Goal: Task Accomplishment & Management: Manage account settings

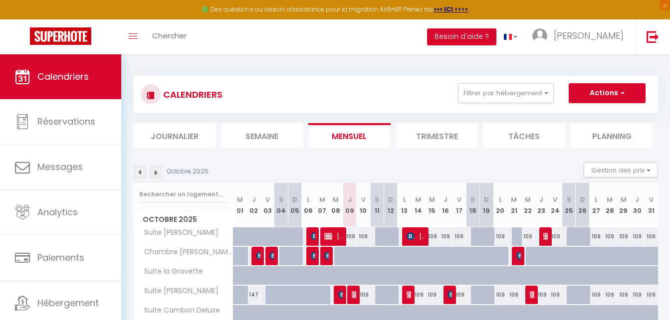
scroll to position [54, 0]
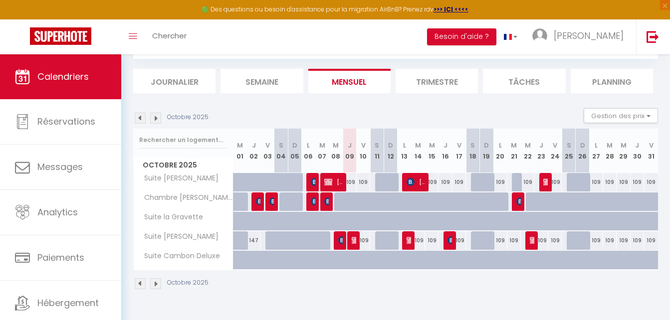
click at [157, 118] on img at bounding box center [155, 118] width 11 height 11
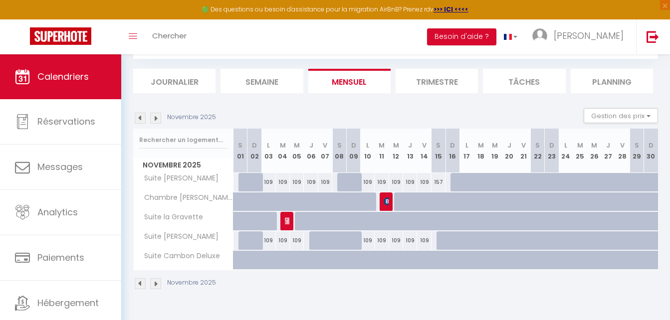
click at [157, 118] on img at bounding box center [155, 118] width 11 height 11
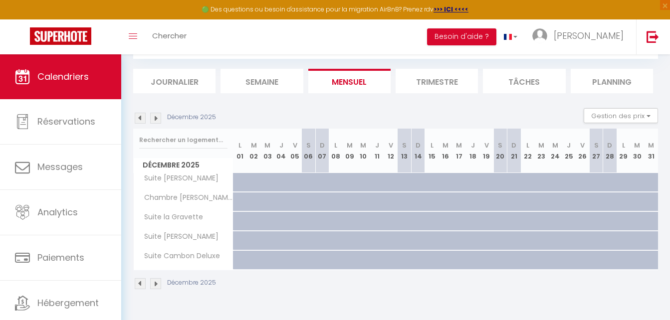
click at [157, 118] on img at bounding box center [155, 118] width 11 height 11
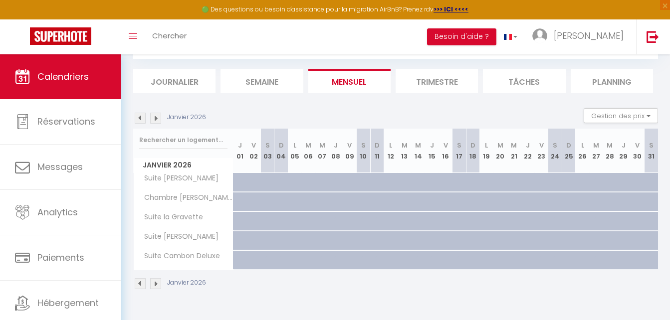
click at [157, 118] on img at bounding box center [155, 118] width 11 height 11
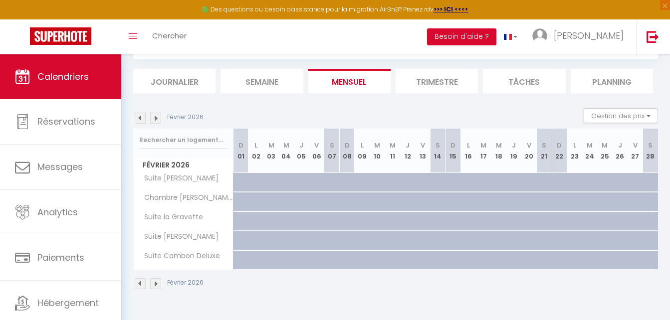
click at [157, 118] on img at bounding box center [155, 118] width 11 height 11
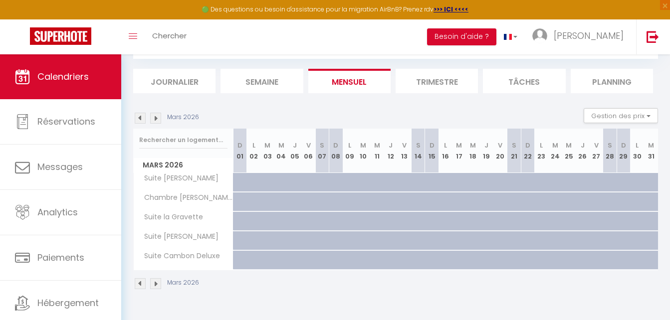
click at [157, 118] on img at bounding box center [155, 118] width 11 height 11
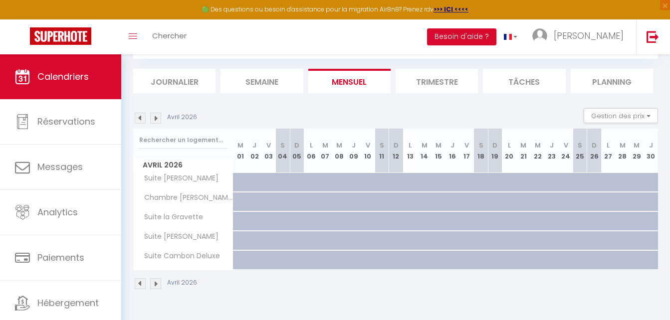
click at [157, 118] on img at bounding box center [155, 118] width 11 height 11
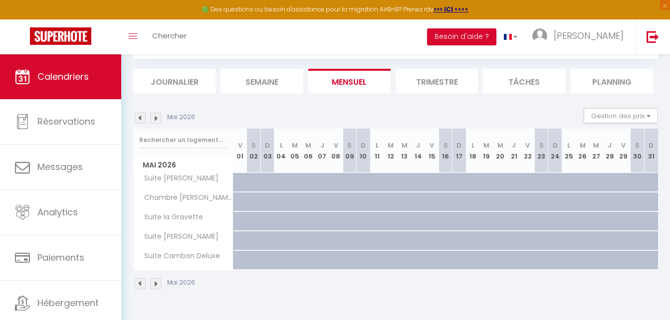
click at [157, 118] on img at bounding box center [155, 118] width 11 height 11
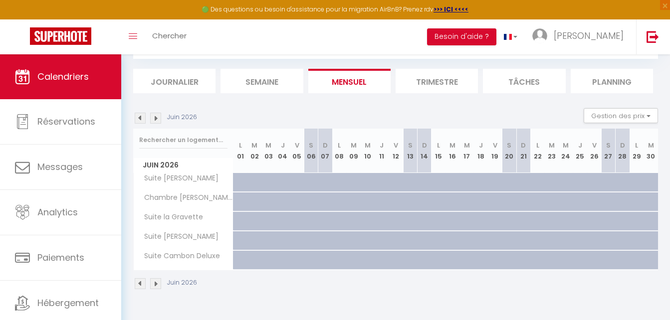
click at [239, 182] on div at bounding box center [245, 188] width 14 height 19
select select "1"
type input "Lun 01 Juin 2026"
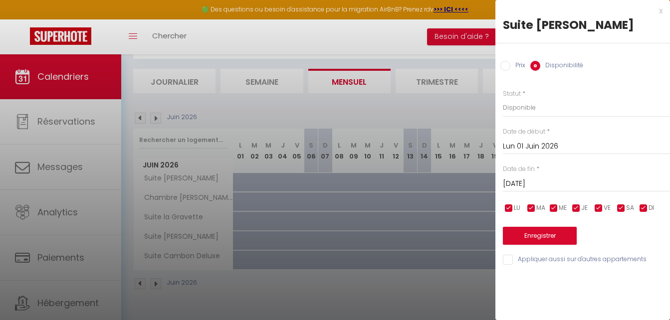
click at [530, 180] on input "[DATE]" at bounding box center [586, 184] width 167 height 13
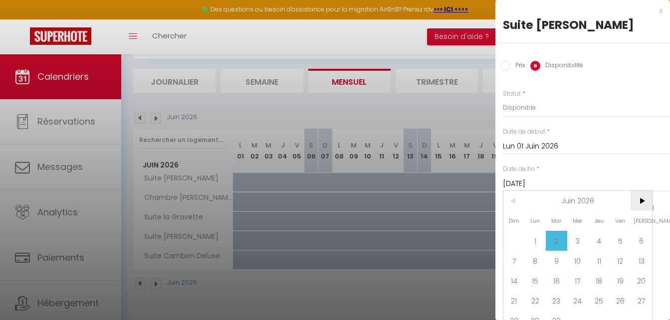
click at [642, 201] on span ">" at bounding box center [640, 201] width 21 height 20
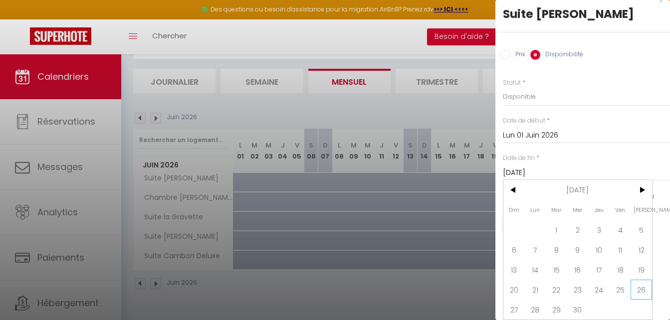
scroll to position [18, 0]
click at [579, 301] on span "30" at bounding box center [577, 310] width 21 height 20
type input "Mer 30 Septembre 2026"
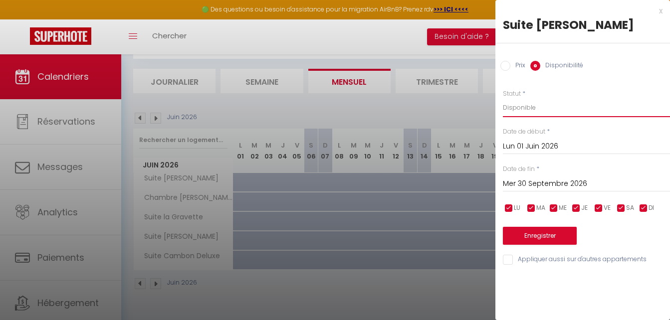
click at [520, 107] on select "Disponible Indisponible" at bounding box center [586, 107] width 167 height 19
click at [503, 98] on select "Disponible Indisponible" at bounding box center [586, 107] width 167 height 19
click at [566, 257] on input "Appliquer aussi sur d'autres appartements" at bounding box center [586, 260] width 167 height 10
checkbox input "true"
click at [546, 234] on button "Enregistrer" at bounding box center [540, 236] width 74 height 18
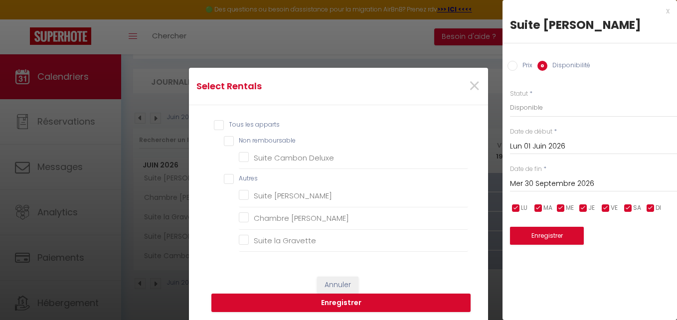
click at [214, 123] on input "Tous les apparts" at bounding box center [341, 125] width 254 height 10
checkbox input "true"
checkbox remboursable "true"
checkbox Deluxe "true"
checkbox input "true"
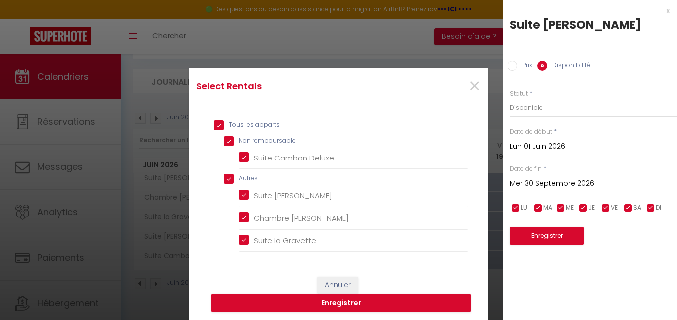
checkbox Deluxe "true"
checkbox Lisa "true"
checkbox Gravette "true"
click at [350, 301] on button "Enregistrer" at bounding box center [340, 303] width 259 height 19
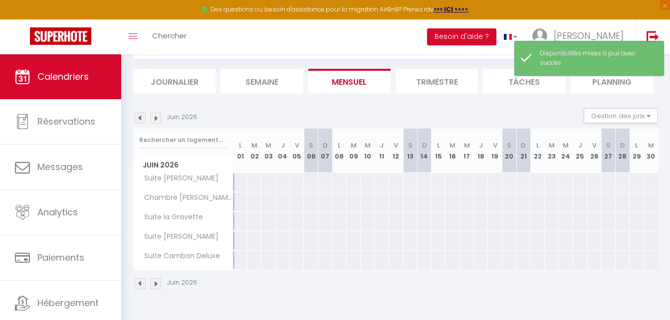
click at [239, 182] on div at bounding box center [240, 182] width 14 height 18
select select "1"
type input "Lun 01 Juin 2026"
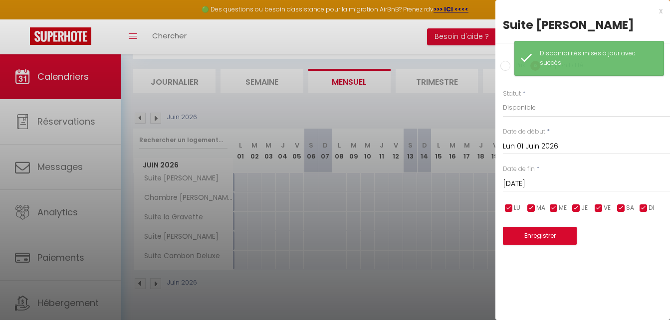
click at [530, 177] on div "[DATE] < [DATE] > Dim Lun Mar Mer Jeu Ven Sam 1 2 3 4 5 6 7 8 9 10 11 12 13 14 …" at bounding box center [586, 183] width 167 height 18
click at [530, 179] on input "[DATE]" at bounding box center [586, 184] width 167 height 13
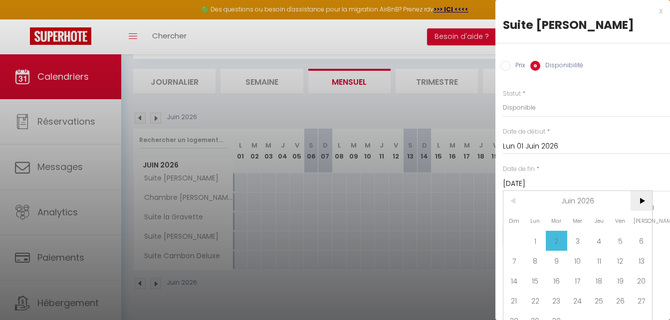
click at [644, 204] on span ">" at bounding box center [640, 201] width 21 height 20
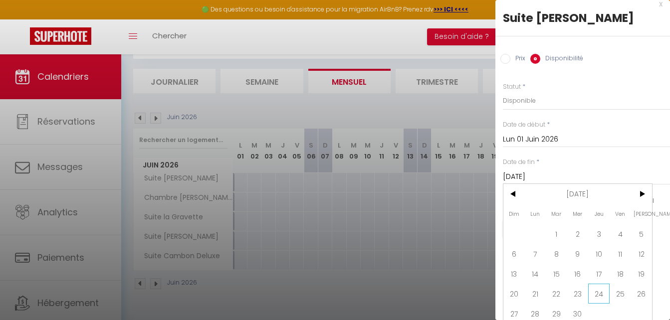
scroll to position [18, 0]
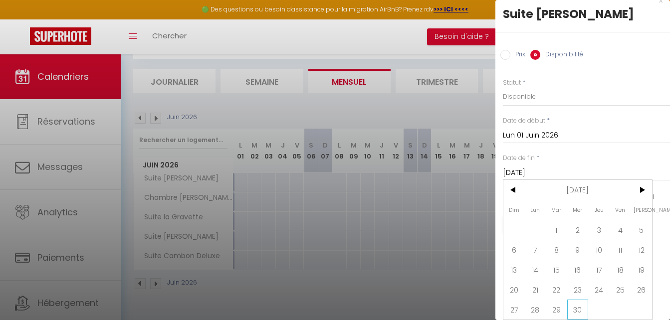
click at [576, 303] on span "30" at bounding box center [577, 310] width 21 height 20
type input "Mer 30 Septembre 2026"
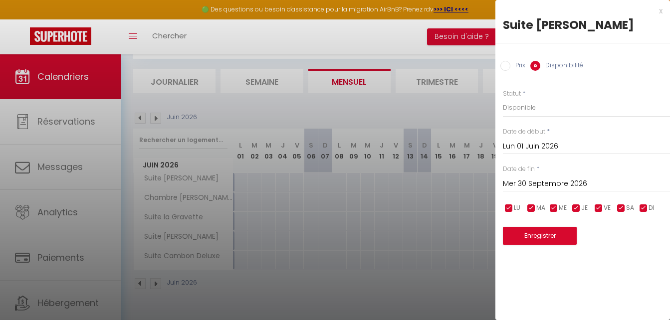
click at [504, 66] on input "Prix" at bounding box center [505, 66] width 10 height 10
radio input "true"
radio input "false"
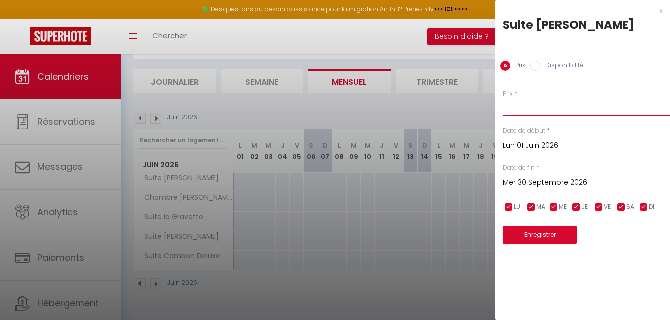
click at [519, 111] on input "Prix" at bounding box center [586, 107] width 167 height 18
type input "157"
click at [567, 143] on input "Lun 01 Juin 2026" at bounding box center [586, 145] width 167 height 13
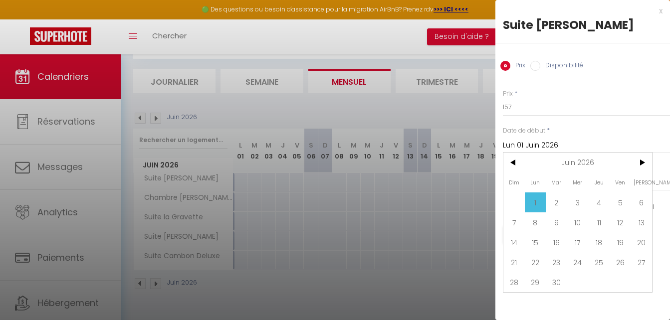
click at [533, 202] on span "1" at bounding box center [535, 203] width 21 height 20
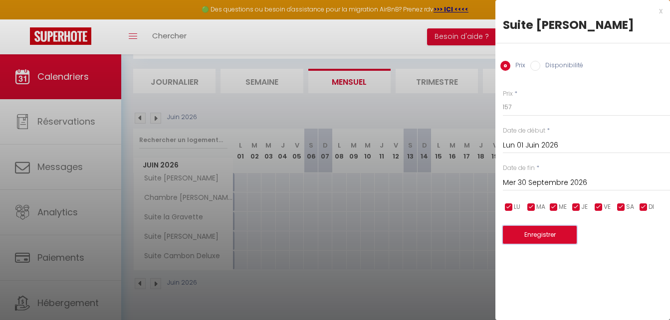
click at [536, 237] on button "Enregistrer" at bounding box center [540, 235] width 74 height 18
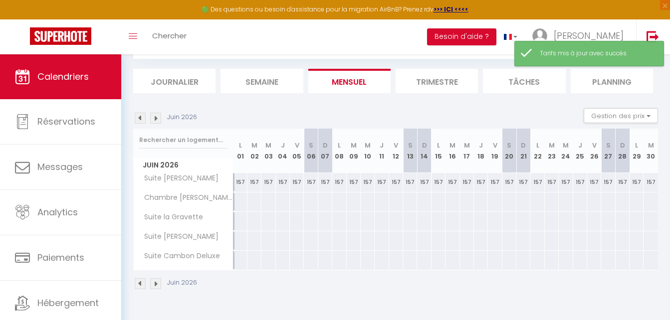
click at [240, 200] on div at bounding box center [240, 202] width 14 height 18
type input "Lun 01 Juin 2026"
type input "[DATE]"
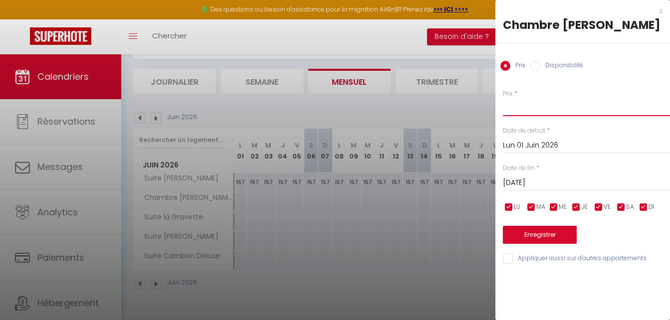
click at [512, 107] on input "Prix" at bounding box center [586, 107] width 167 height 18
type input "137"
click at [541, 184] on input "[DATE]" at bounding box center [586, 183] width 167 height 13
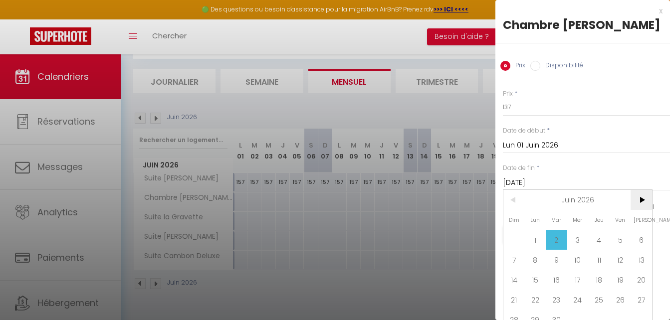
click at [646, 201] on span ">" at bounding box center [640, 200] width 21 height 20
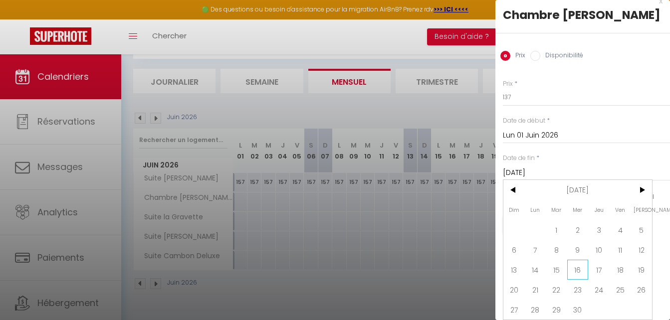
scroll to position [17, 0]
click at [580, 303] on span "30" at bounding box center [577, 310] width 21 height 20
type input "Mer 30 Septembre 2026"
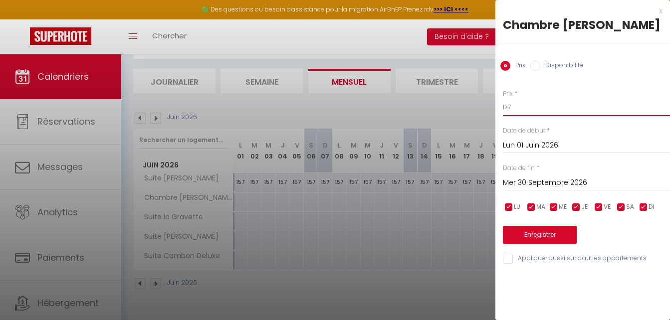
click at [514, 107] on input "137" at bounding box center [586, 107] width 167 height 18
type input "147"
click at [554, 256] on input "Appliquer aussi sur d'autres appartements" at bounding box center [586, 259] width 167 height 10
checkbox input "true"
click at [547, 231] on button "Enregistrer" at bounding box center [540, 235] width 74 height 18
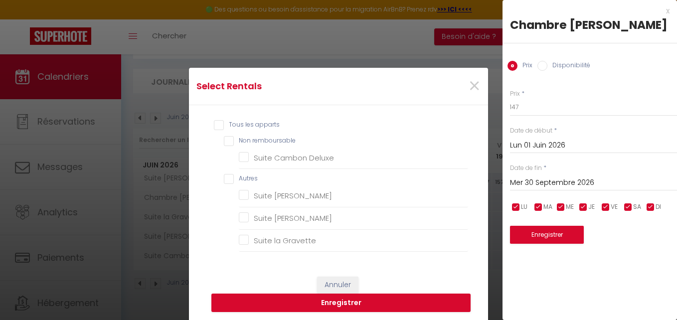
click at [214, 125] on input "Tous les apparts" at bounding box center [341, 125] width 254 height 10
checkbox input "true"
checkbox remboursable "true"
checkbox Deluxe "true"
checkbox input "true"
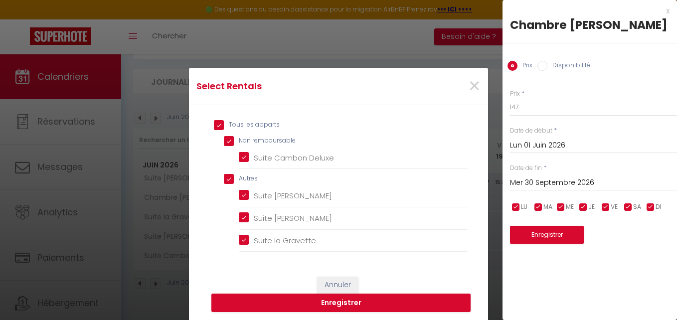
checkbox Deluxe "true"
checkbox Gravette "true"
click at [364, 299] on button "Enregistrer" at bounding box center [340, 303] width 259 height 19
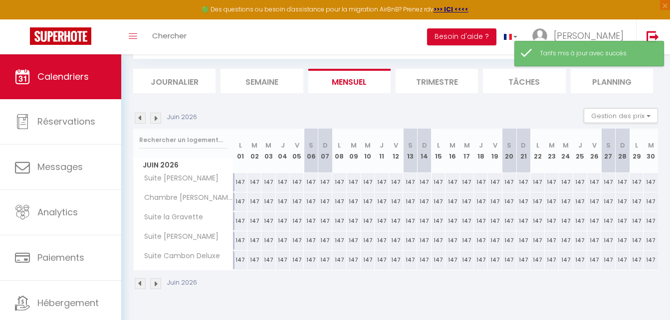
click at [154, 118] on img at bounding box center [155, 118] width 11 height 11
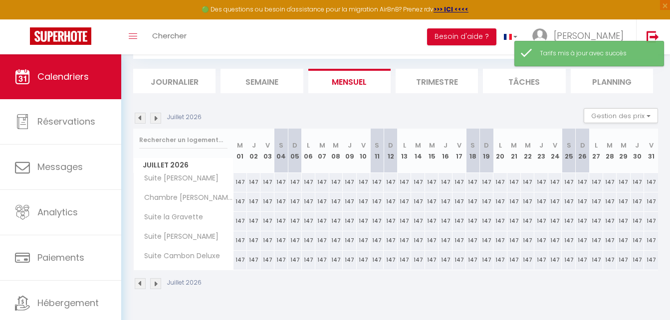
click at [154, 118] on img at bounding box center [155, 118] width 11 height 11
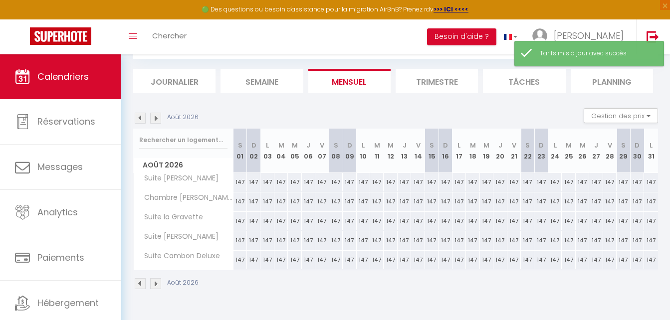
click at [143, 116] on img at bounding box center [140, 118] width 11 height 11
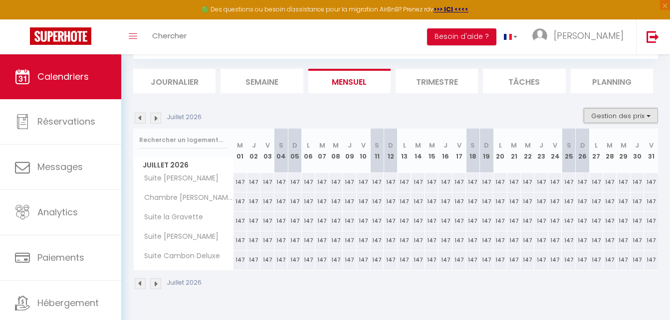
click at [607, 115] on button "Gestion des prix" at bounding box center [621, 115] width 74 height 15
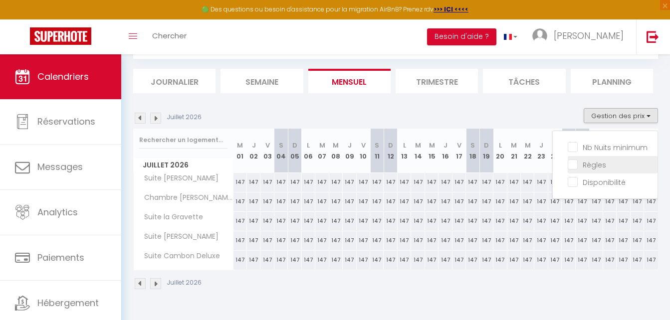
click at [594, 166] on input "Règles" at bounding box center [613, 164] width 90 height 10
checkbox input "true"
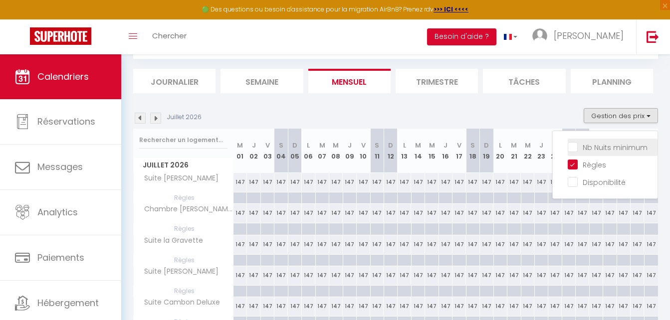
click at [572, 148] on input "Nb Nuits minimum" at bounding box center [613, 147] width 90 height 10
checkbox input "true"
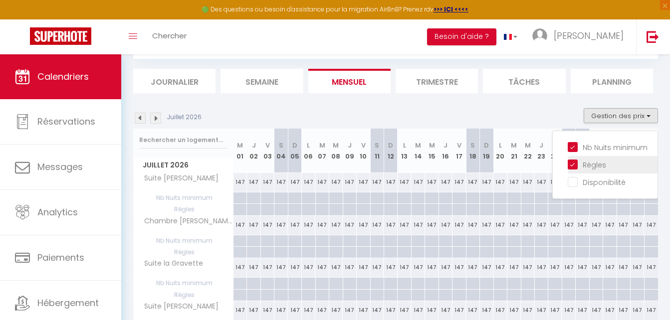
click at [573, 160] on input "Règles" at bounding box center [613, 164] width 90 height 10
checkbox input "false"
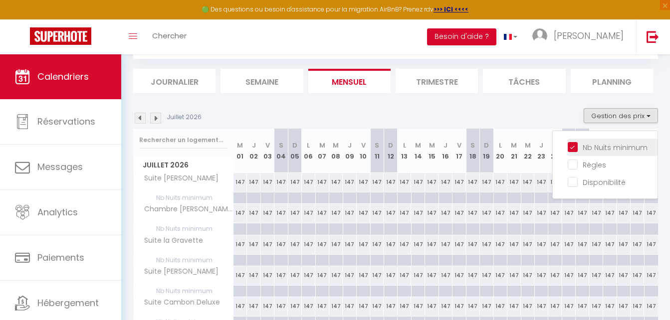
click at [574, 146] on input "Nb Nuits minimum" at bounding box center [613, 147] width 90 height 10
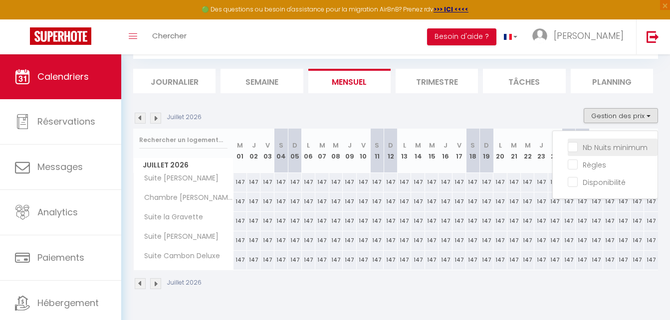
click at [574, 146] on input "Nb Nuits minimum" at bounding box center [613, 147] width 90 height 10
checkbox input "true"
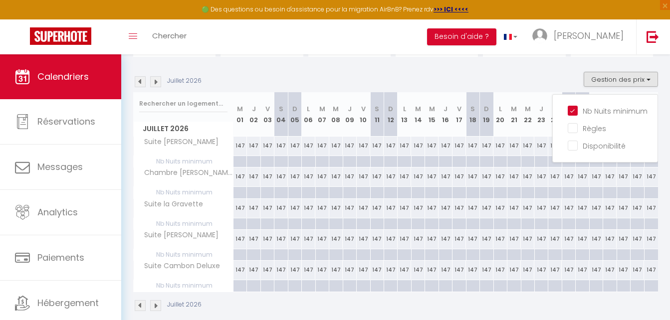
scroll to position [104, 0]
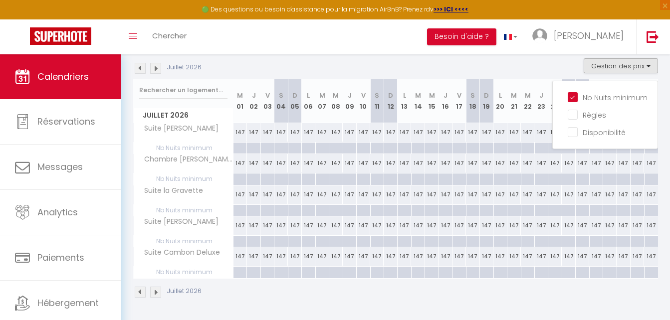
click at [243, 148] on div at bounding box center [239, 148] width 13 height 11
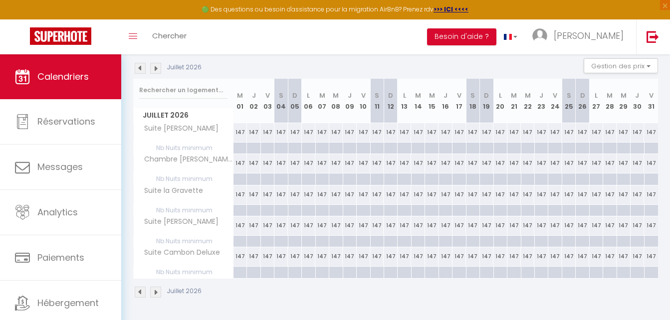
type input "Mer 01 Juillet 2026"
type input "Jeu 02 Juillet 2026"
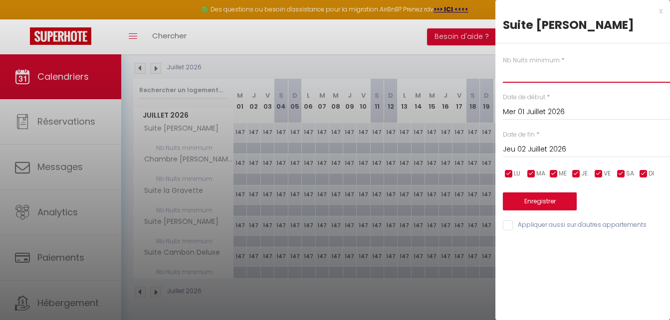
click at [560, 74] on input "text" at bounding box center [586, 74] width 167 height 18
type input "5"
click at [536, 148] on input "Jeu 02 Juillet 2026" at bounding box center [586, 149] width 167 height 13
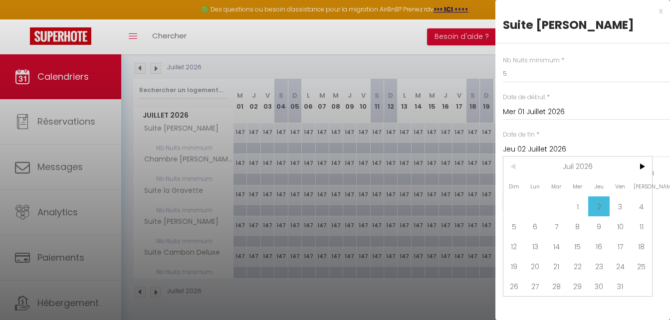
click at [509, 165] on span "<" at bounding box center [513, 167] width 21 height 20
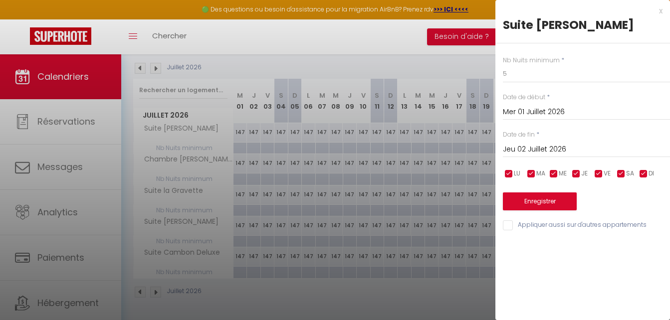
click at [537, 110] on input "Mer 01 Juillet 2026" at bounding box center [586, 112] width 167 height 13
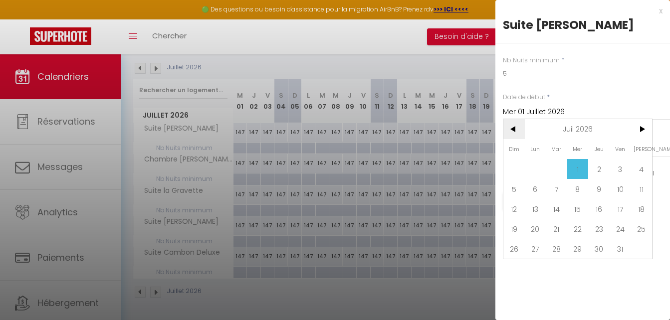
click at [511, 129] on span "<" at bounding box center [513, 129] width 21 height 20
click at [539, 168] on span "1" at bounding box center [535, 169] width 21 height 20
type input "Lun 01 Juin 2026"
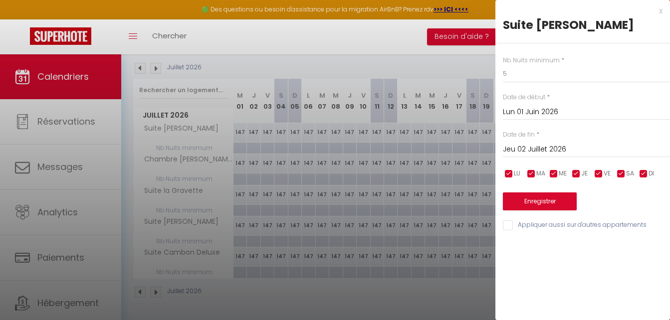
click at [529, 149] on input "Jeu 02 Juillet 2026" at bounding box center [586, 149] width 167 height 13
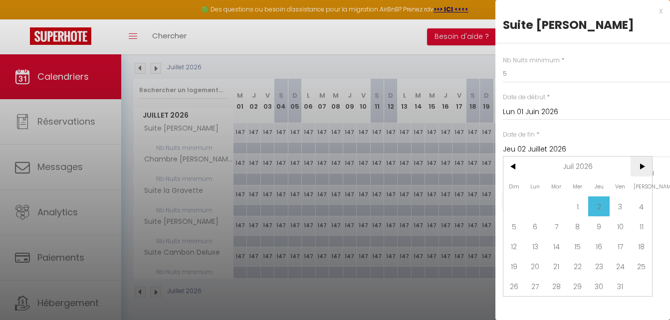
click at [644, 166] on span ">" at bounding box center [640, 167] width 21 height 20
click at [578, 284] on span "30" at bounding box center [577, 286] width 21 height 20
type input "Mer 30 Septembre 2026"
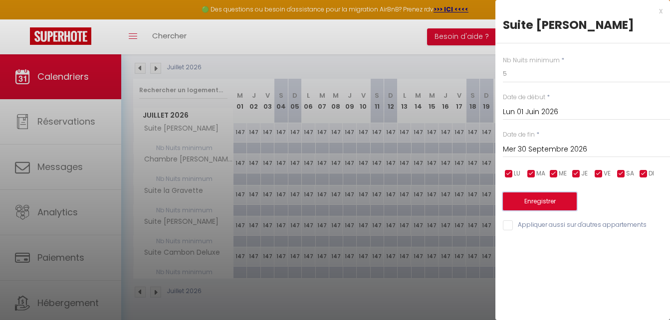
click at [542, 198] on button "Enregistrer" at bounding box center [540, 202] width 74 height 18
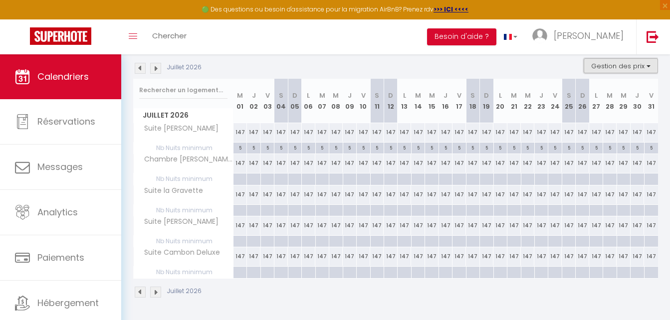
click at [621, 67] on button "Gestion des prix" at bounding box center [621, 65] width 74 height 15
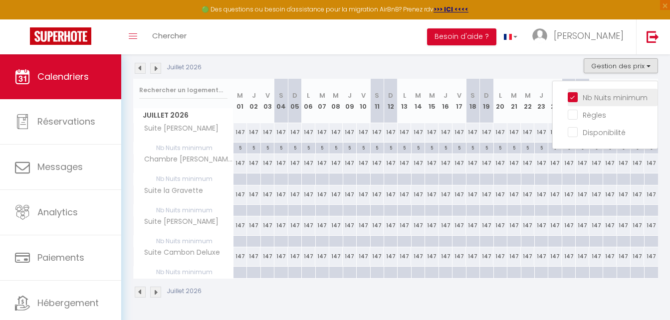
click at [606, 97] on input "Nb Nuits minimum" at bounding box center [613, 97] width 90 height 10
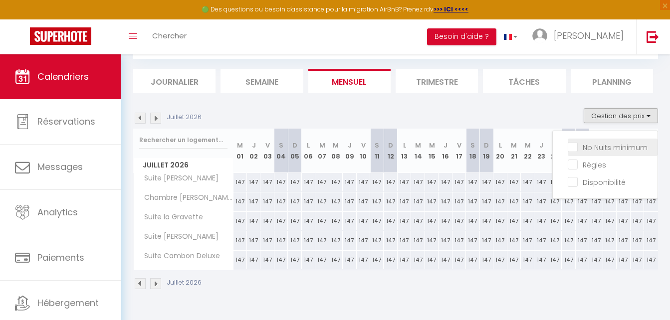
click at [607, 147] on input "Nb Nuits minimum" at bounding box center [613, 147] width 90 height 10
checkbox input "true"
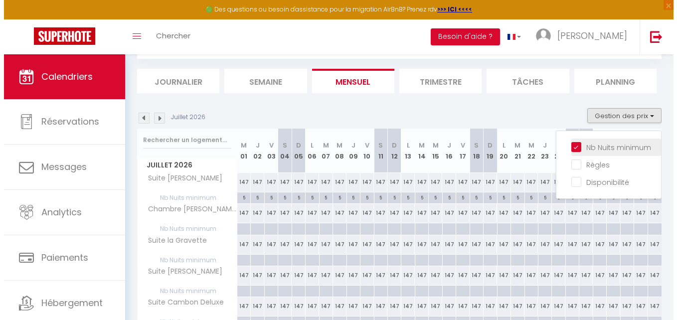
scroll to position [104, 0]
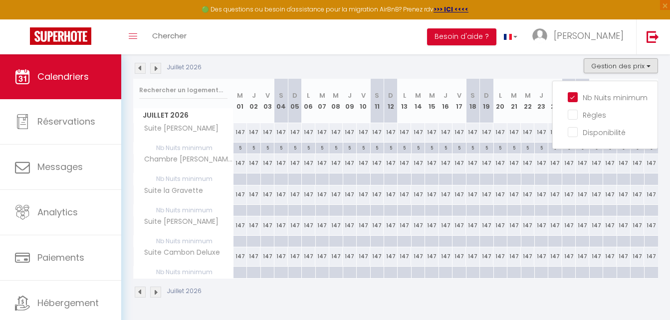
click at [242, 176] on div at bounding box center [239, 179] width 13 height 11
type input "Mer 01 Juillet 2026"
type input "Jeu 02 Juillet 2026"
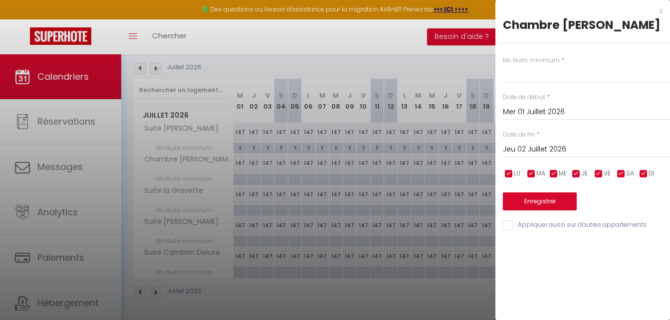
click at [537, 147] on input "Jeu 02 Juillet 2026" at bounding box center [586, 149] width 167 height 13
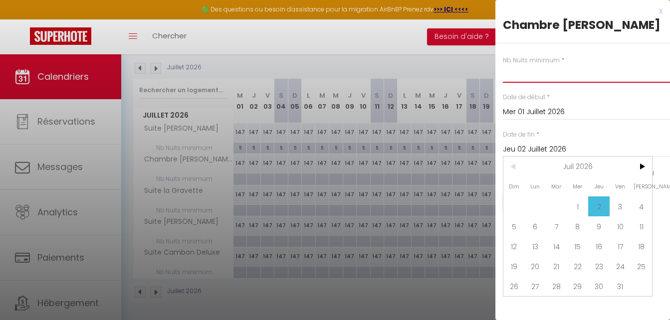
click at [521, 80] on input "text" at bounding box center [586, 74] width 167 height 18
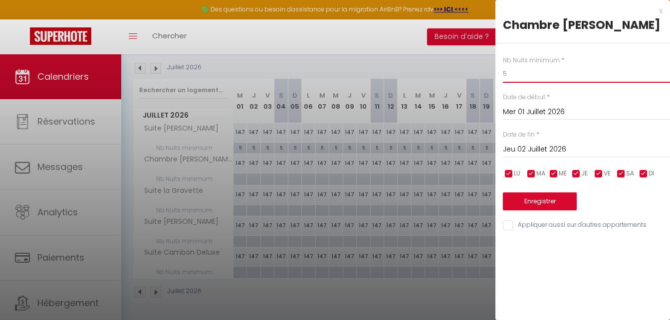
type input "5"
click at [554, 225] on input "Appliquer aussi sur d'autres appartements" at bounding box center [586, 225] width 167 height 10
checkbox input "true"
click at [536, 150] on input "Jeu 02 Juillet 2026" at bounding box center [586, 149] width 167 height 13
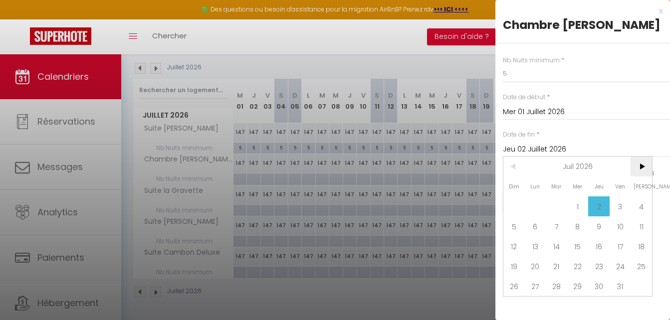
click at [641, 162] on span ">" at bounding box center [640, 167] width 21 height 20
click at [576, 286] on span "30" at bounding box center [577, 286] width 21 height 20
type input "Mer 30 Septembre 2026"
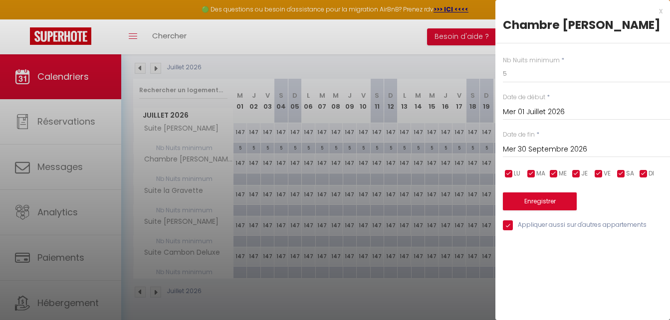
click at [556, 225] on input "Appliquer aussi sur d'autres appartements" at bounding box center [586, 225] width 167 height 10
checkbox input "true"
click at [547, 199] on button "Enregistrer" at bounding box center [540, 202] width 74 height 18
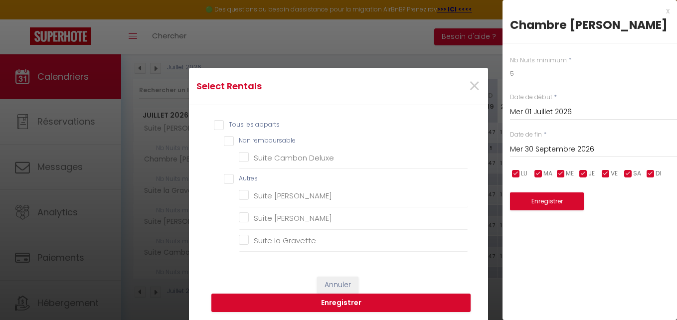
click at [214, 121] on input "Tous les apparts" at bounding box center [341, 125] width 254 height 10
checkbox input "true"
checkbox remboursable "true"
checkbox Deluxe "true"
checkbox input "true"
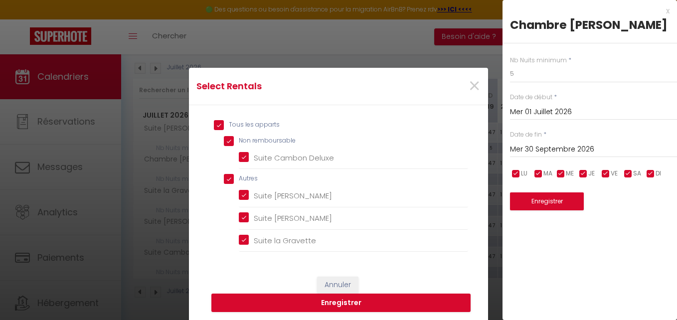
checkbox Deluxe "true"
checkbox Gravette "true"
click at [348, 302] on button "Enregistrer" at bounding box center [340, 303] width 259 height 19
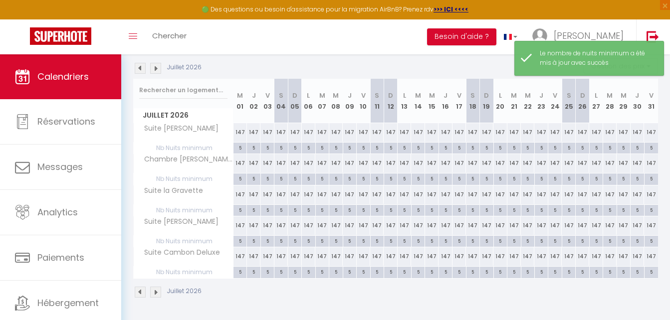
click at [152, 67] on img at bounding box center [155, 68] width 11 height 11
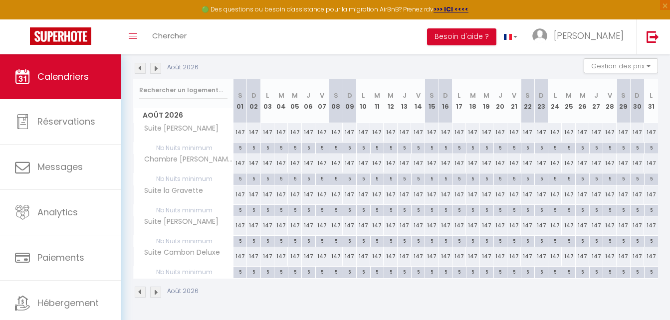
click at [140, 69] on img at bounding box center [140, 68] width 11 height 11
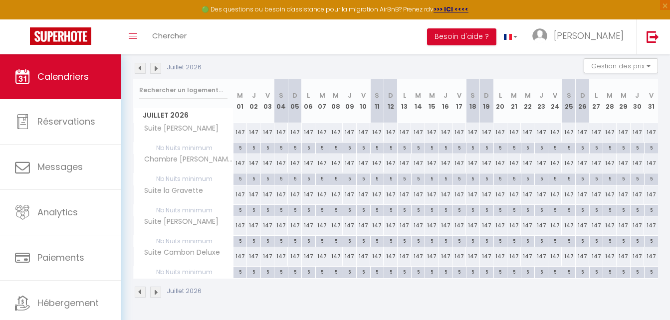
click at [159, 68] on img at bounding box center [155, 68] width 11 height 11
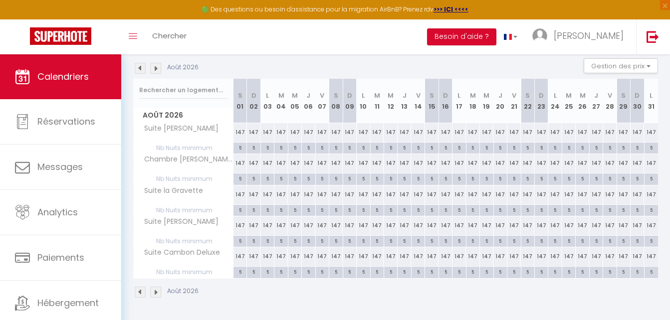
click at [159, 68] on img at bounding box center [155, 68] width 11 height 11
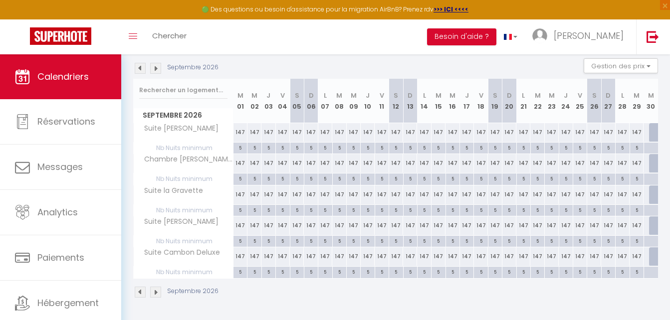
click at [137, 67] on img at bounding box center [140, 68] width 11 height 11
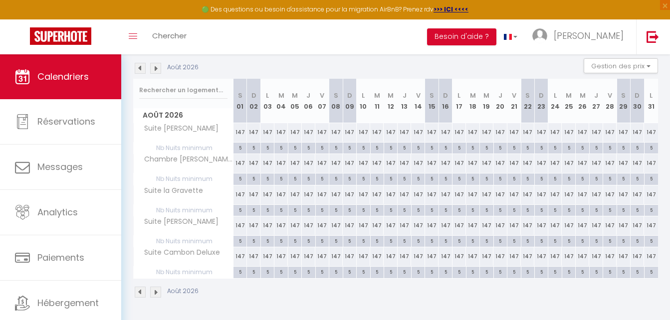
click at [137, 67] on img at bounding box center [140, 68] width 11 height 11
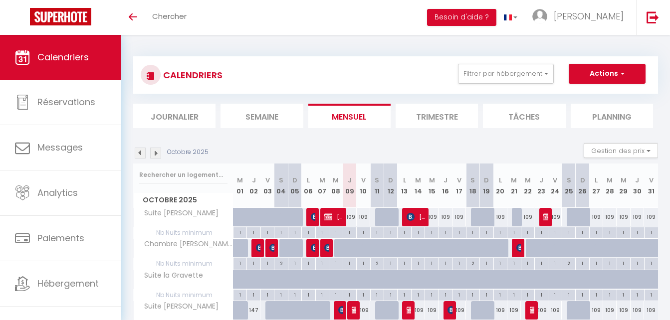
scroll to position [85, 0]
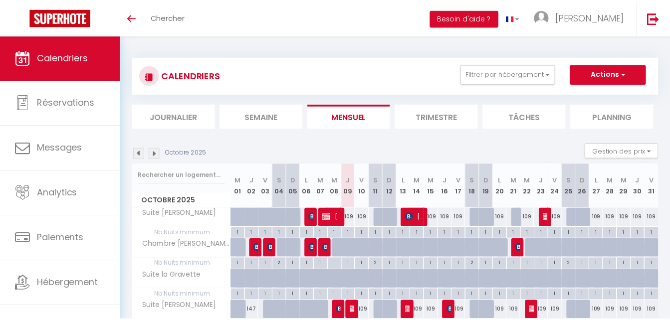
scroll to position [67, 0]
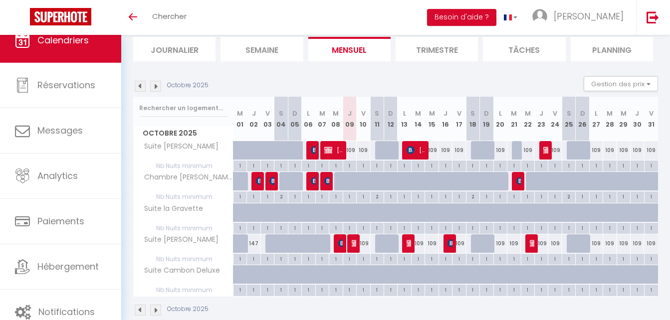
click at [158, 84] on img at bounding box center [155, 86] width 11 height 11
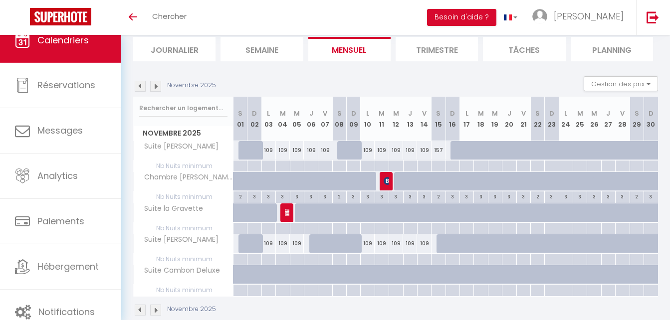
click at [158, 84] on img at bounding box center [155, 86] width 11 height 11
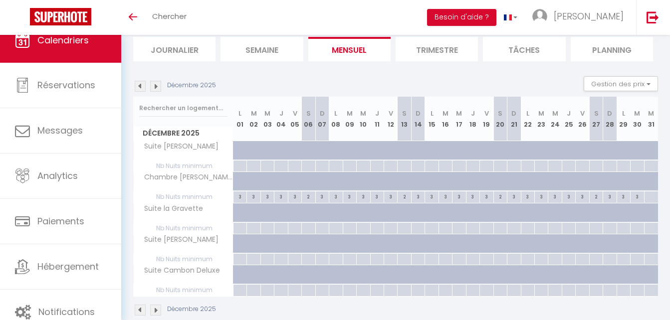
click at [157, 84] on img at bounding box center [155, 86] width 11 height 11
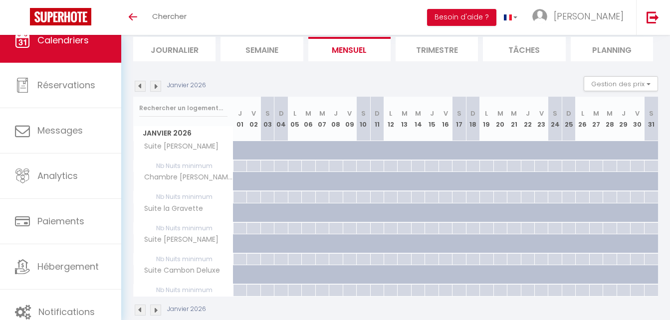
click at [157, 84] on img at bounding box center [155, 86] width 11 height 11
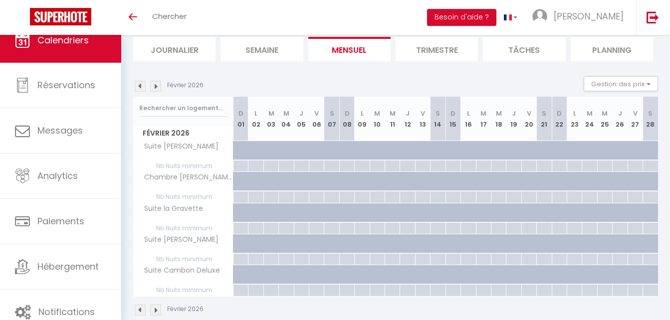
click at [157, 84] on img at bounding box center [155, 86] width 11 height 11
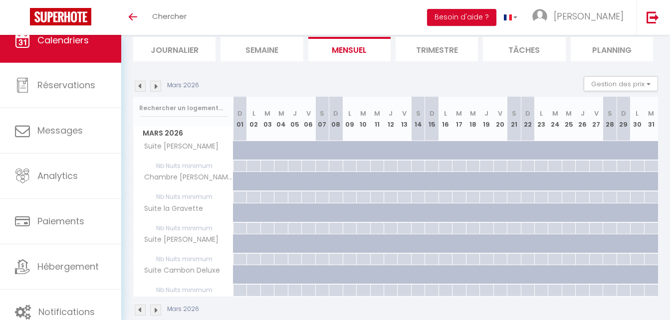
click at [157, 84] on img at bounding box center [155, 86] width 11 height 11
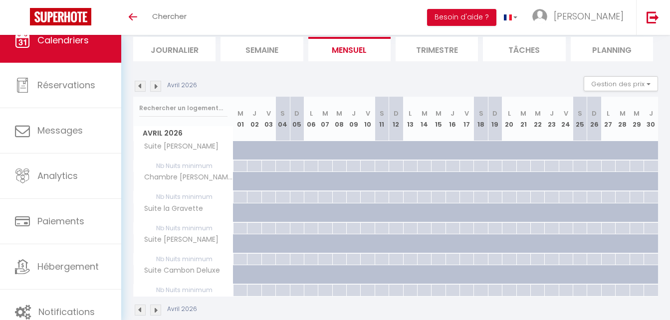
click at [157, 84] on img at bounding box center [155, 86] width 11 height 11
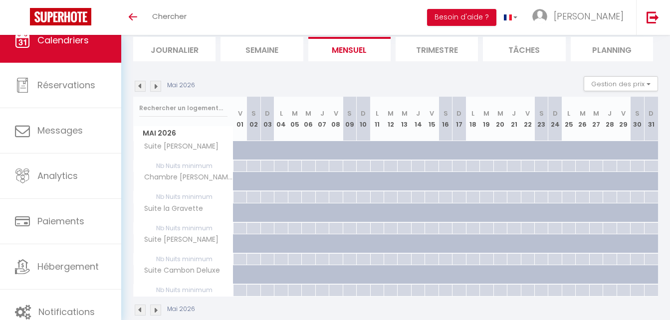
click at [157, 84] on img at bounding box center [155, 86] width 11 height 11
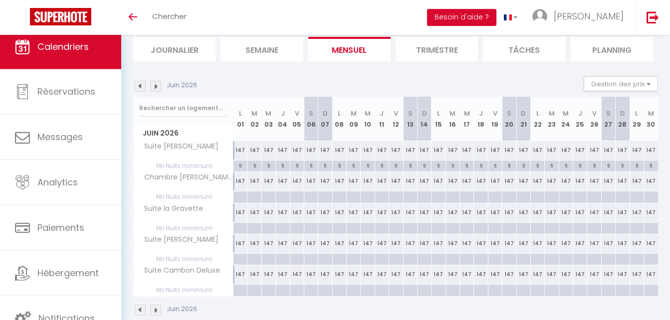
click at [72, 50] on span "Calendriers" at bounding box center [62, 46] width 51 height 12
